Goal: Information Seeking & Learning: Find contact information

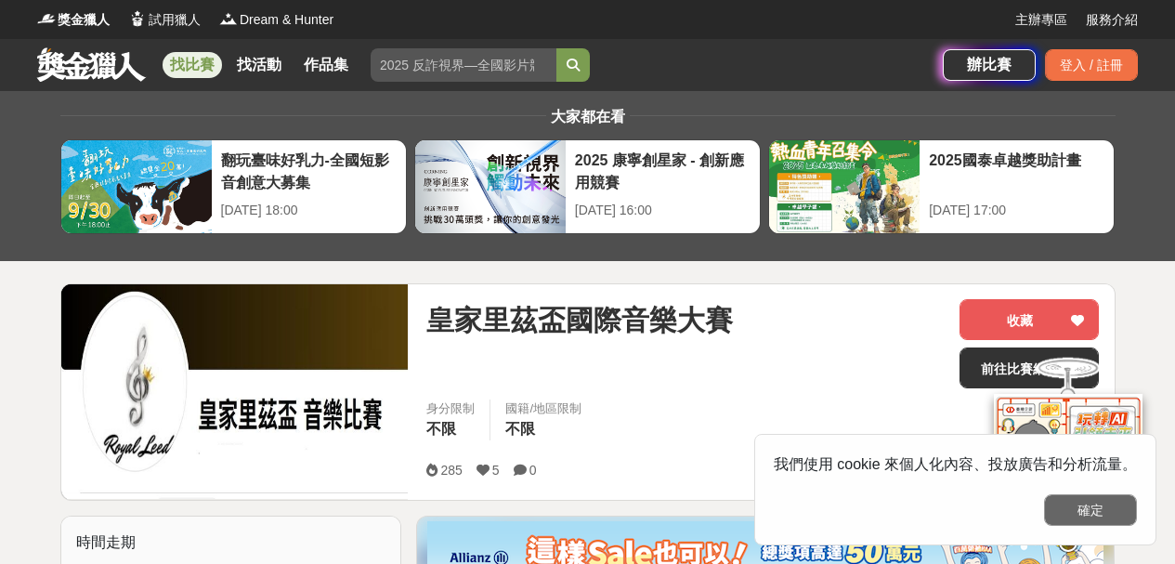
click at [1084, 516] on button "確定" at bounding box center [1090, 510] width 93 height 32
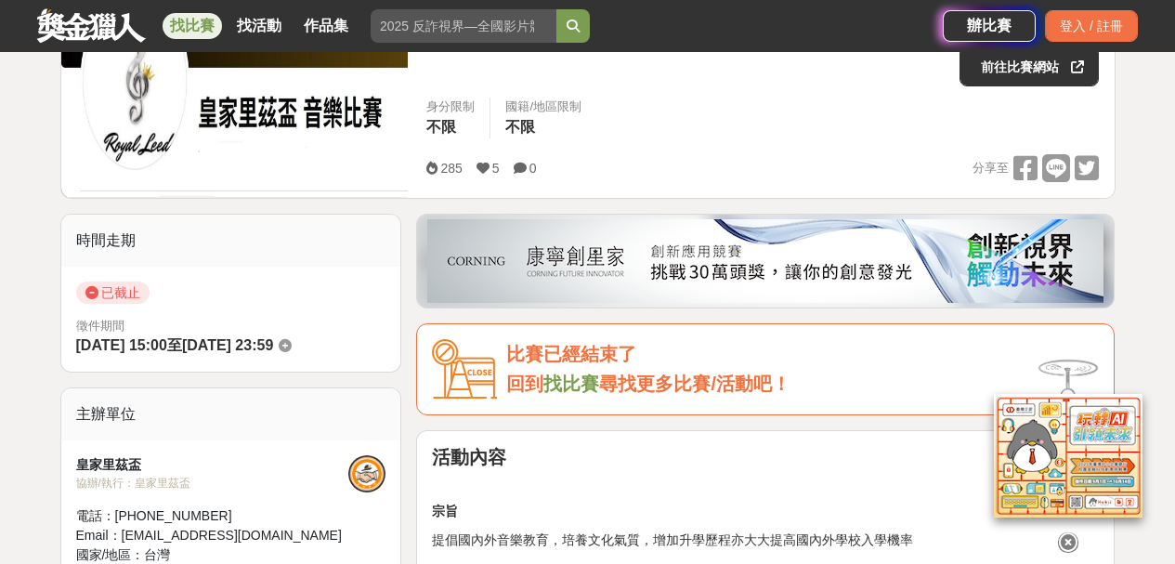
scroll to position [279, 0]
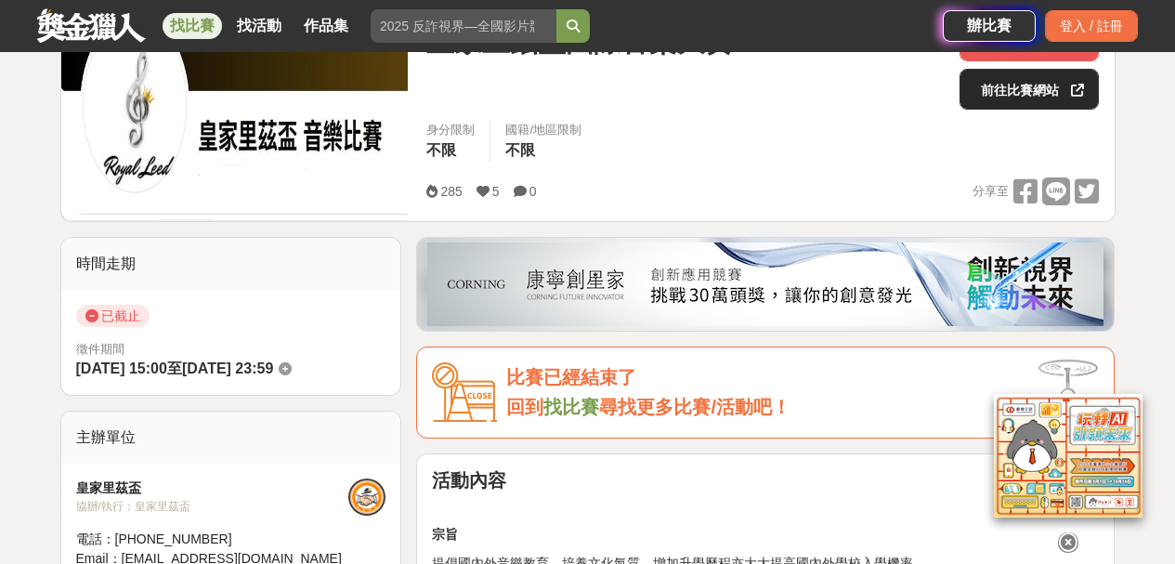
click at [1028, 90] on link "前往比賽網站" at bounding box center [1029, 89] width 139 height 41
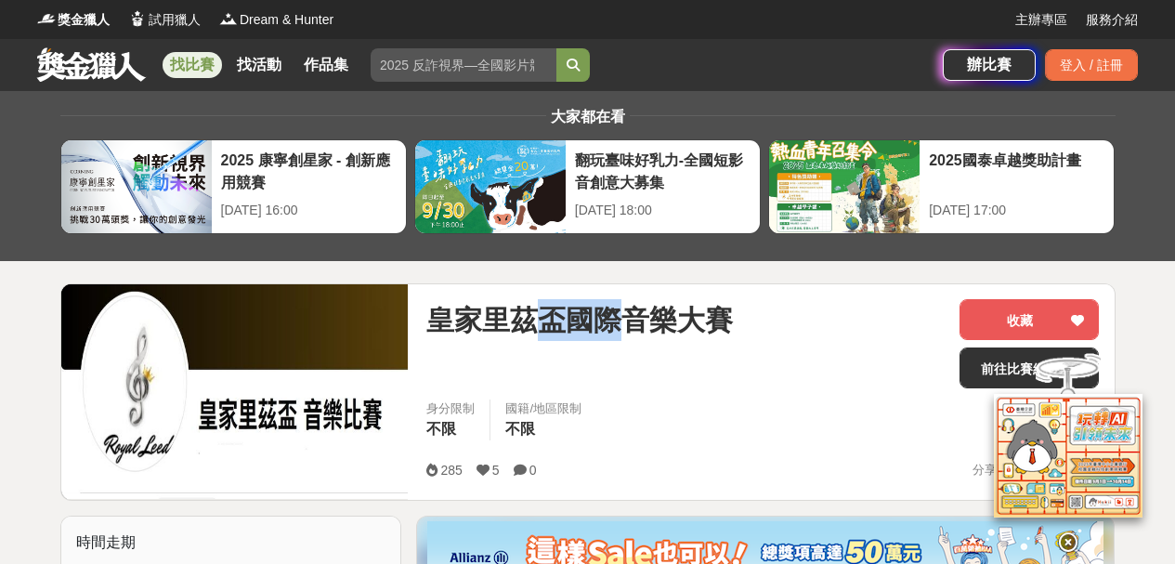
drag, startPoint x: 542, startPoint y: 326, endPoint x: 621, endPoint y: 326, distance: 79.0
click at [621, 326] on span "皇家里茲盃國際音樂大賽" at bounding box center [579, 320] width 307 height 42
click at [1021, 364] on div at bounding box center [1068, 453] width 186 height 202
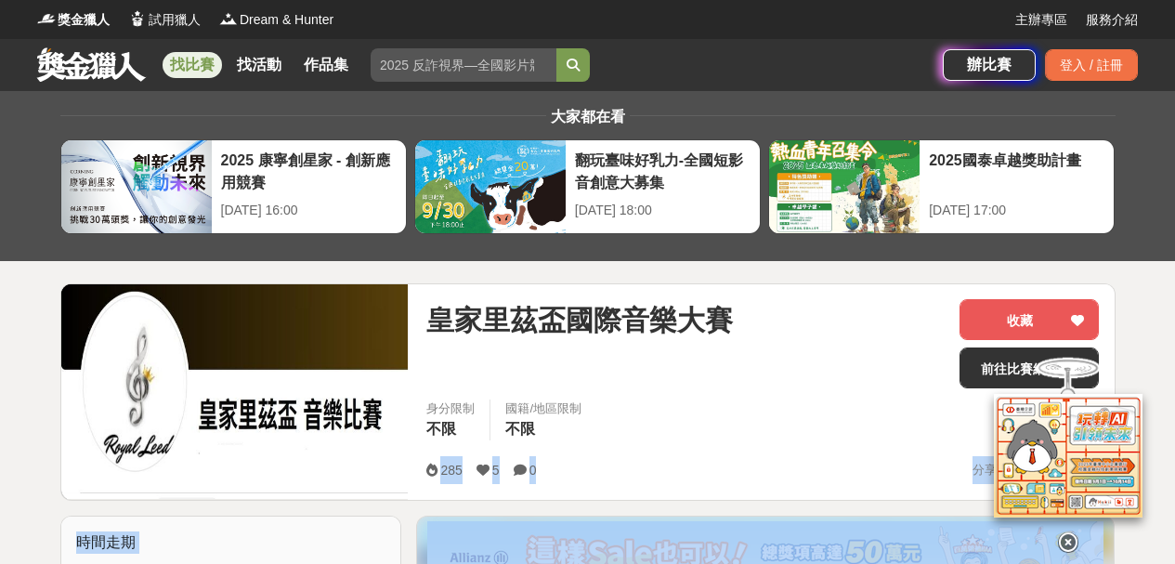
drag, startPoint x: 1073, startPoint y: 383, endPoint x: 966, endPoint y: 419, distance: 112.8
click at [1017, 361] on div at bounding box center [1068, 454] width 186 height 202
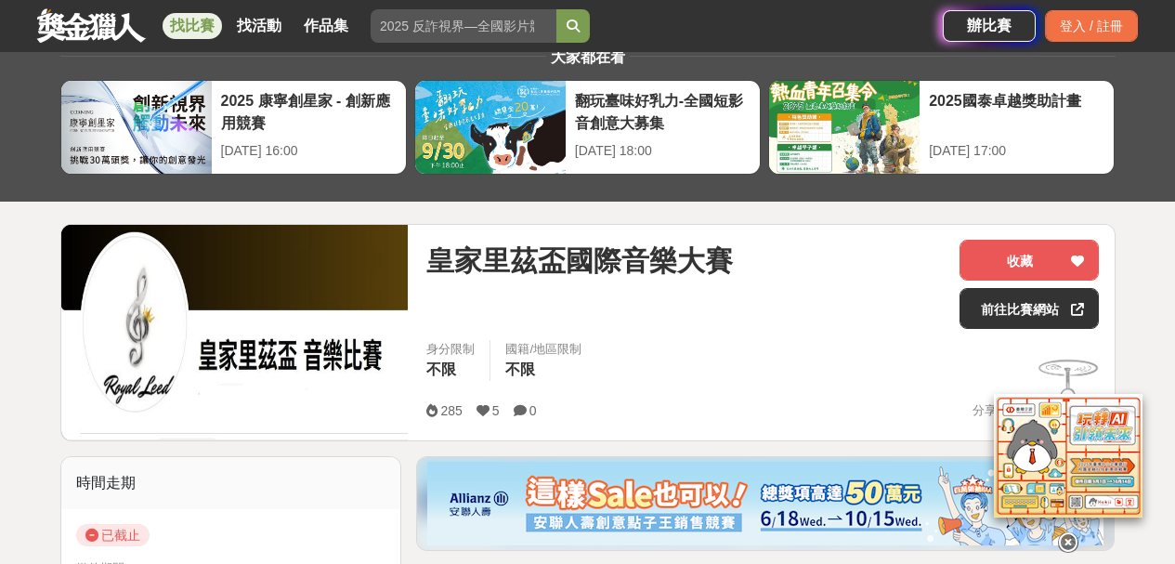
scroll to position [93, 0]
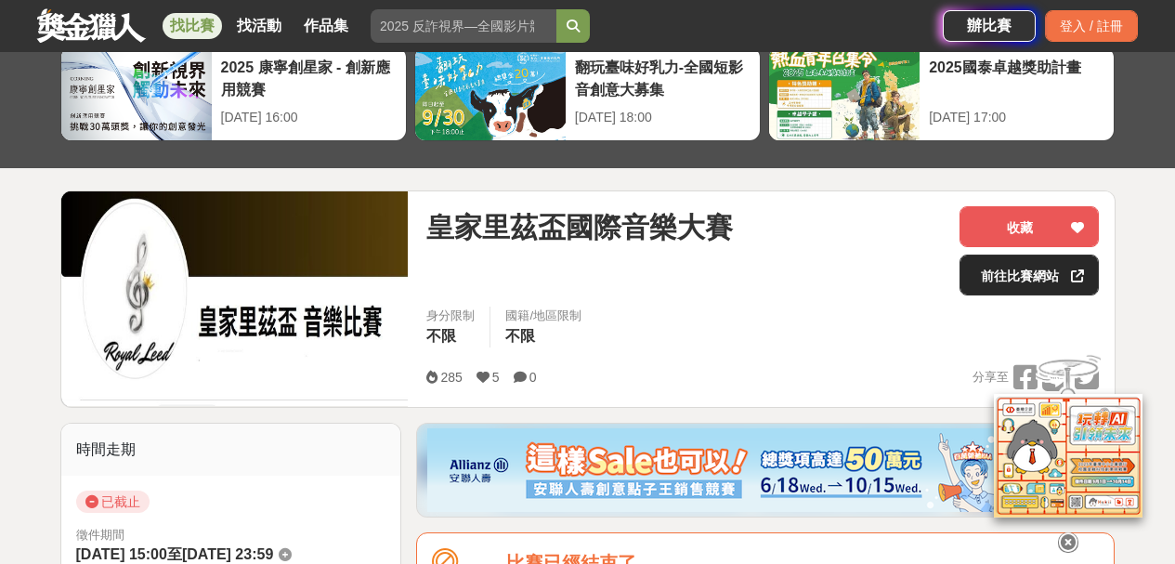
click at [1083, 275] on icon at bounding box center [1077, 275] width 13 height 13
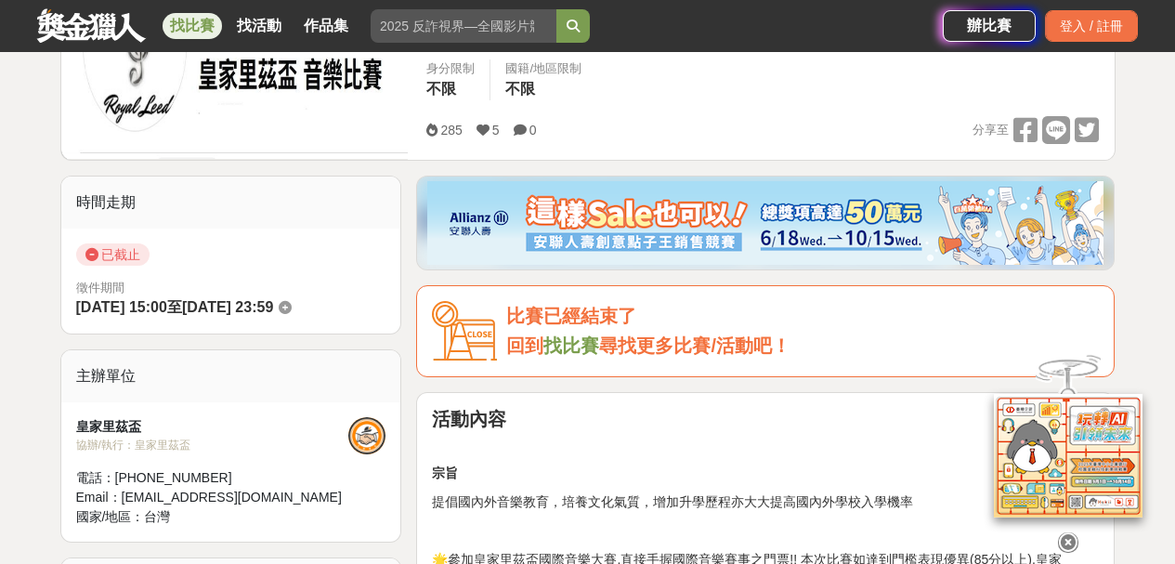
scroll to position [372, 0]
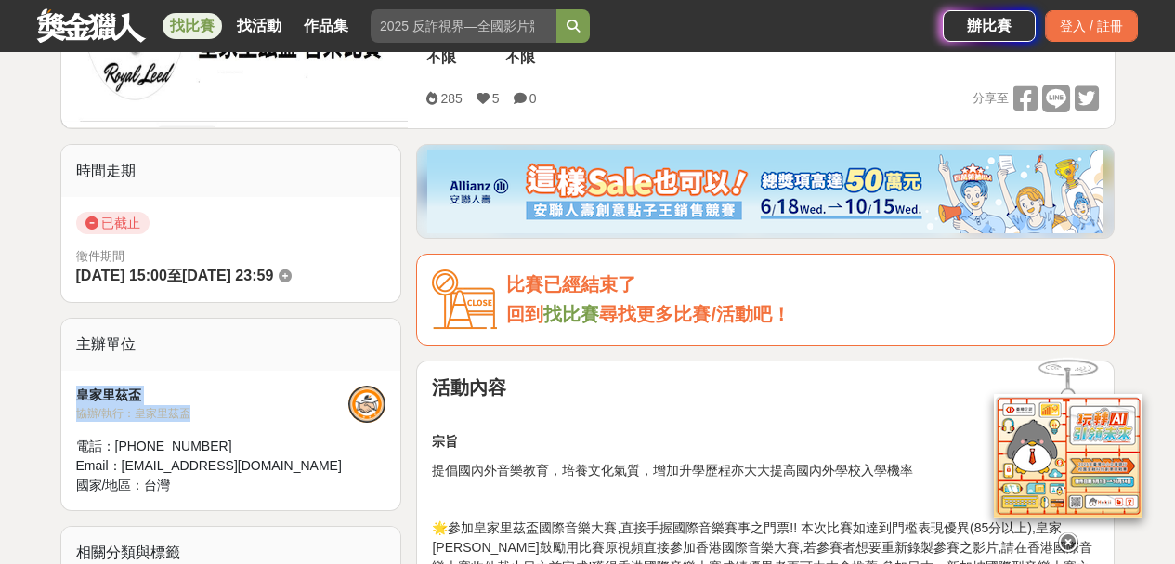
drag, startPoint x: 82, startPoint y: 396, endPoint x: 198, endPoint y: 418, distance: 118.2
click at [198, 418] on div "皇家里茲盃 協辦/執行： 皇家里茲盃 電話： +886 988 488 966 Email： royalleeds68@gmail.com 國家/地區： 台灣" at bounding box center [212, 440] width 273 height 110
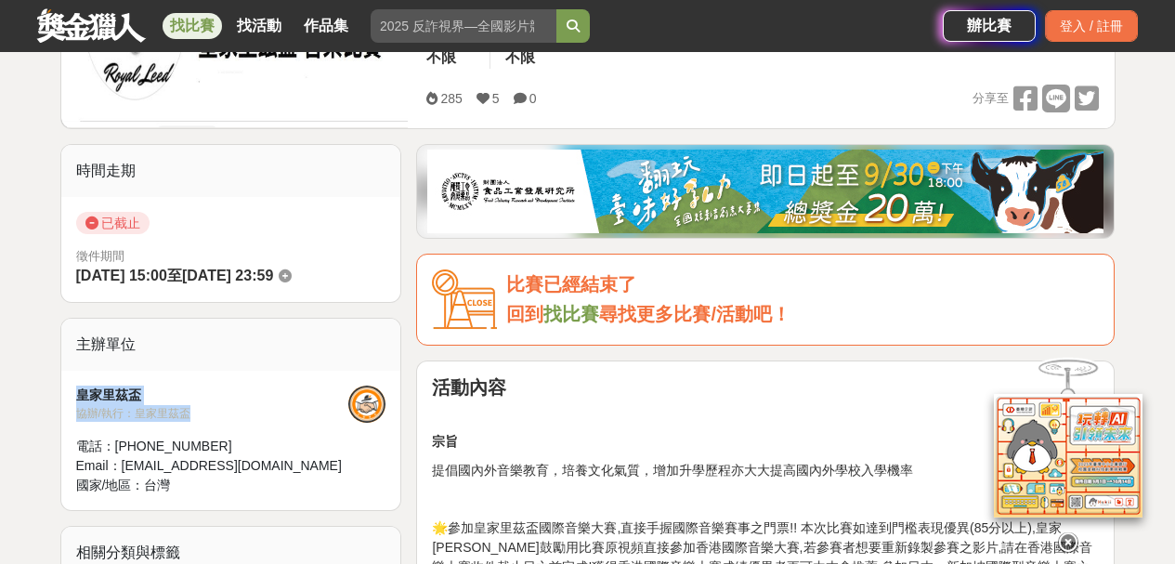
copy div "皇家里茲盃 協辦/執行： 皇家里茲盃"
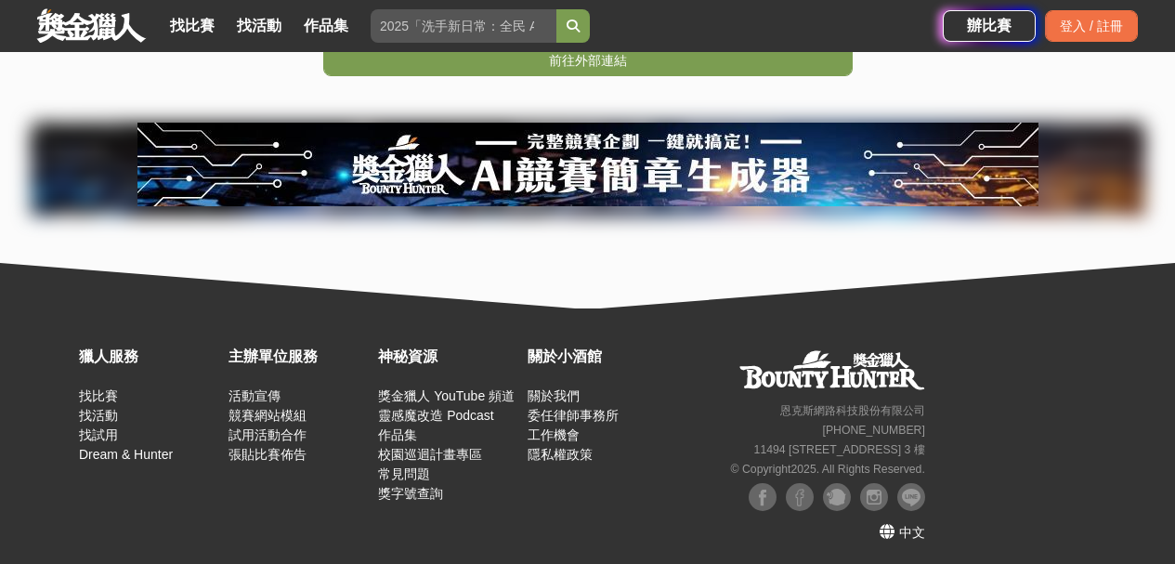
scroll to position [595, 0]
